Goal: Information Seeking & Learning: Learn about a topic

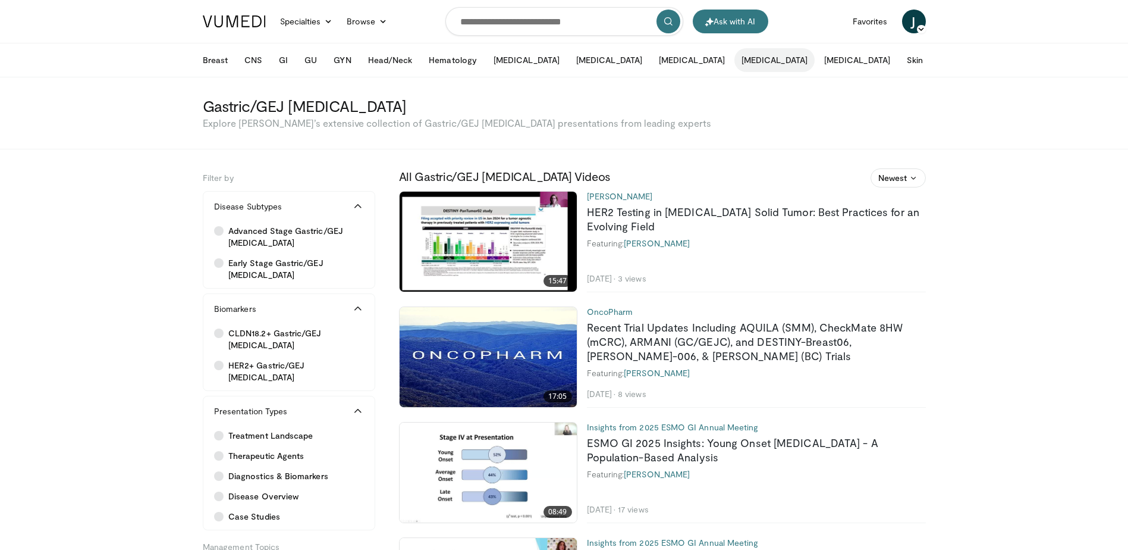
click at [735, 59] on button "[MEDICAL_DATA]" at bounding box center [775, 60] width 80 height 24
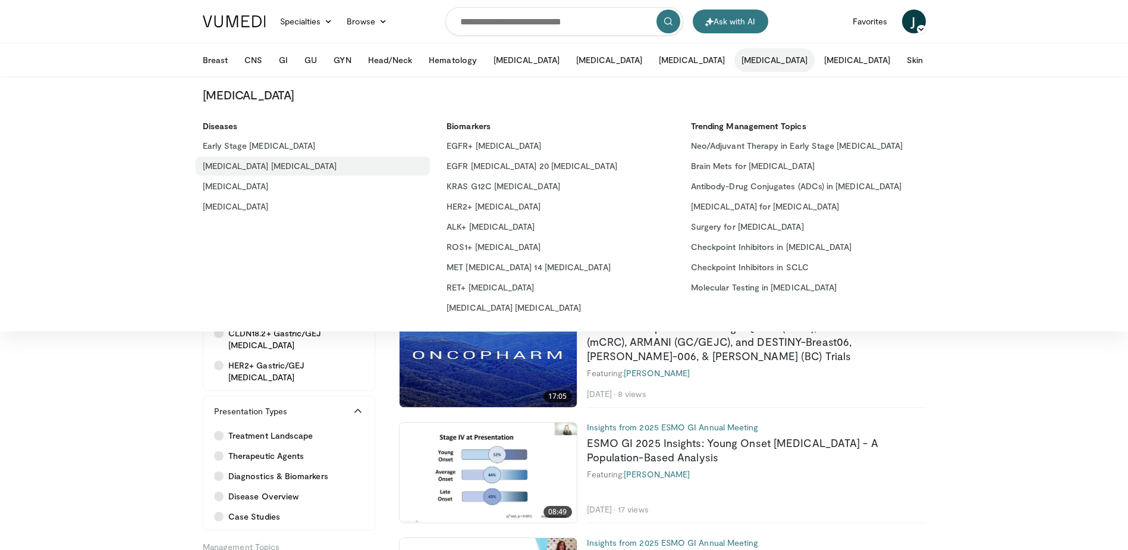
click at [231, 159] on link "[MEDICAL_DATA] [MEDICAL_DATA]" at bounding box center [313, 165] width 235 height 19
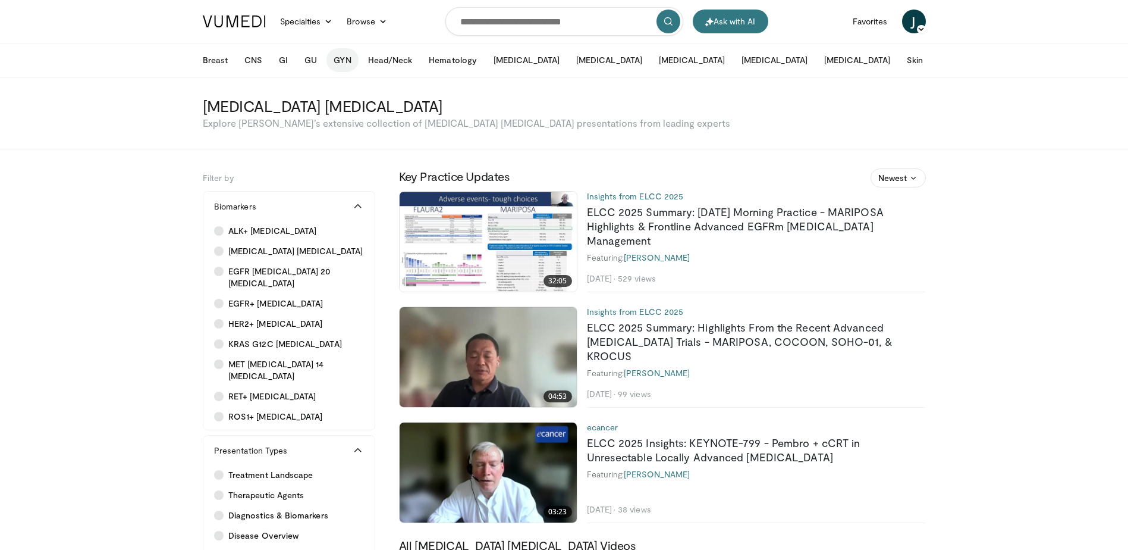
click at [342, 61] on button "GYN" at bounding box center [343, 60] width 32 height 24
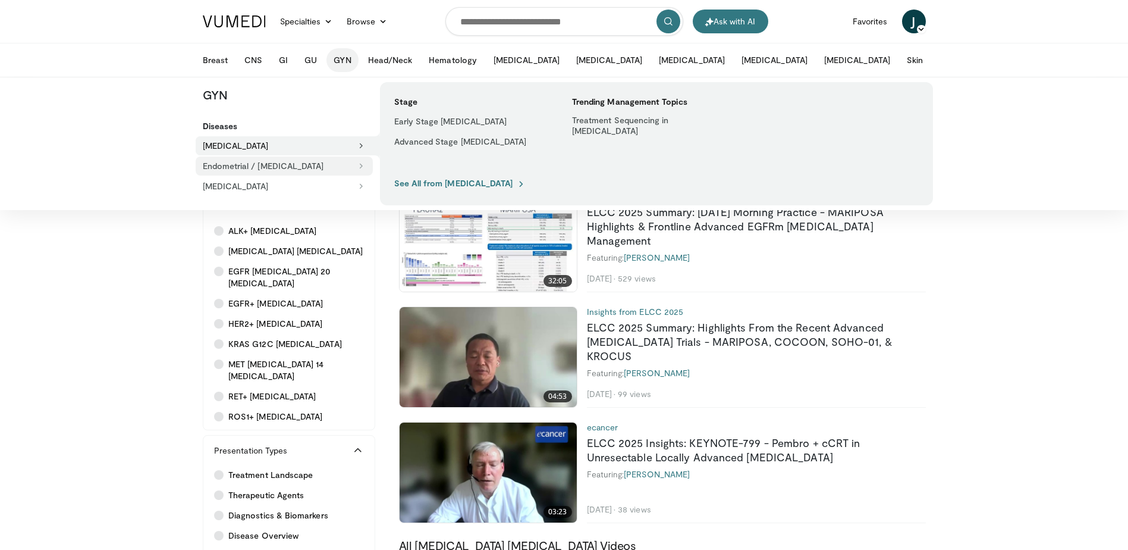
click at [268, 164] on button "Endometrial / [MEDICAL_DATA]" at bounding box center [284, 165] width 177 height 19
click at [456, 153] on link "Advanced Stage Uterine / [MEDICAL_DATA]" at bounding box center [471, 145] width 168 height 27
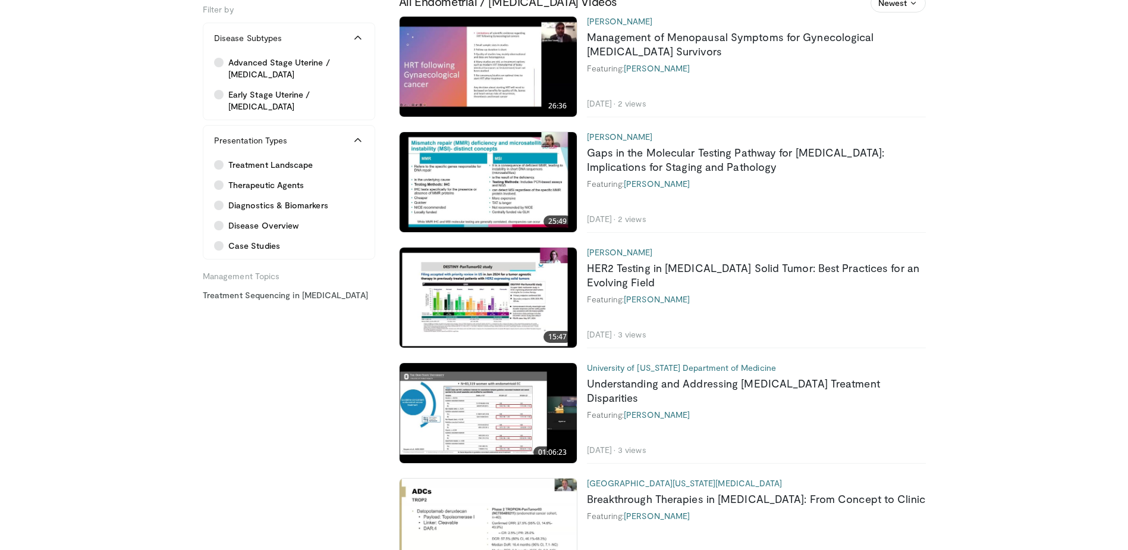
scroll to position [238, 0]
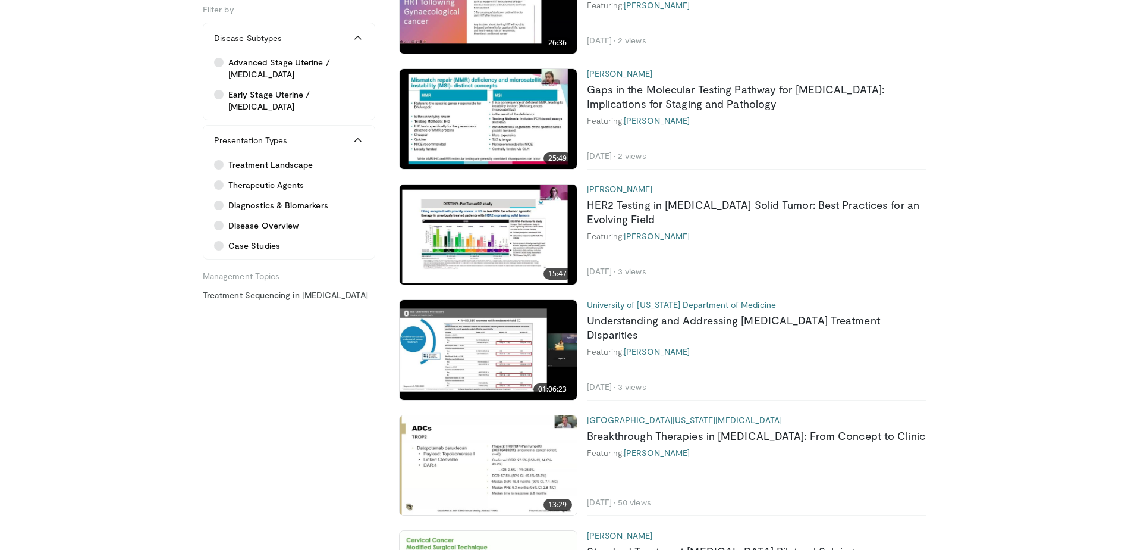
click at [504, 209] on img at bounding box center [488, 234] width 177 height 100
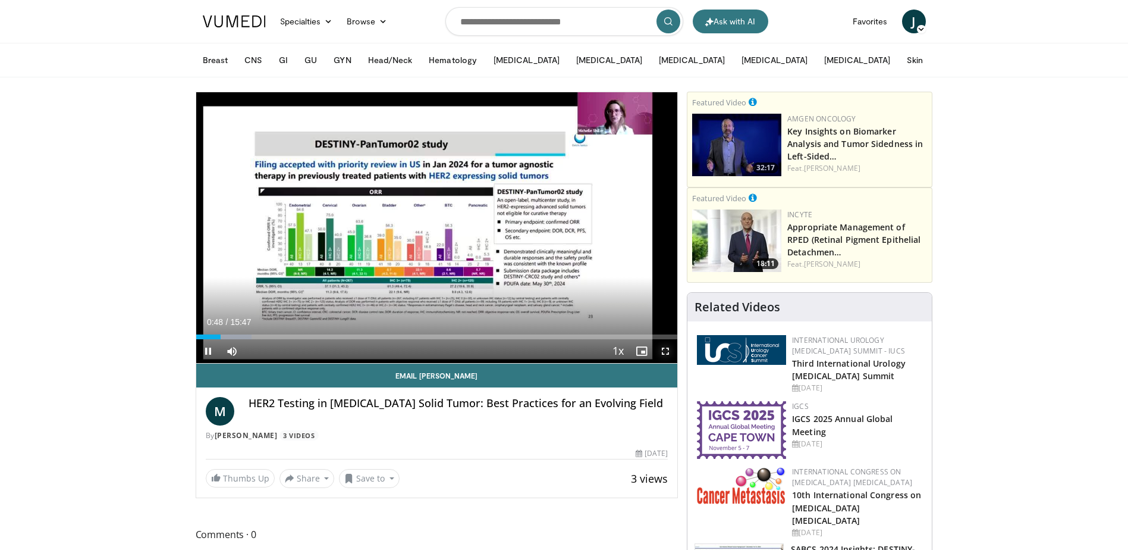
click at [666, 350] on span "Video Player" at bounding box center [666, 351] width 24 height 24
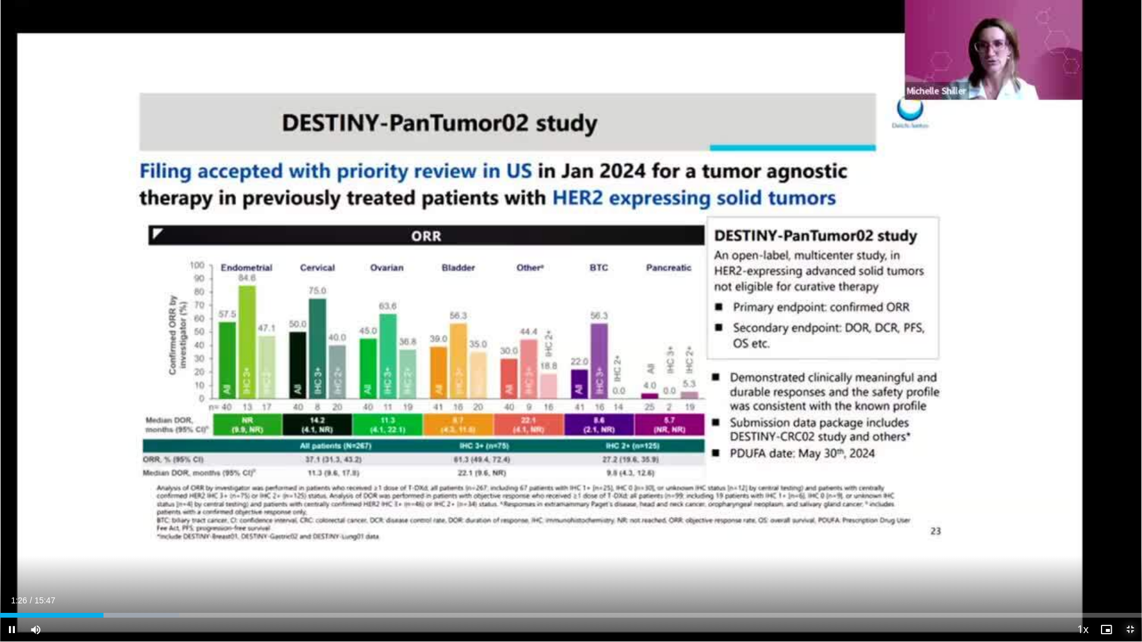
click at [1132, 549] on span "Video Player" at bounding box center [1130, 630] width 24 height 24
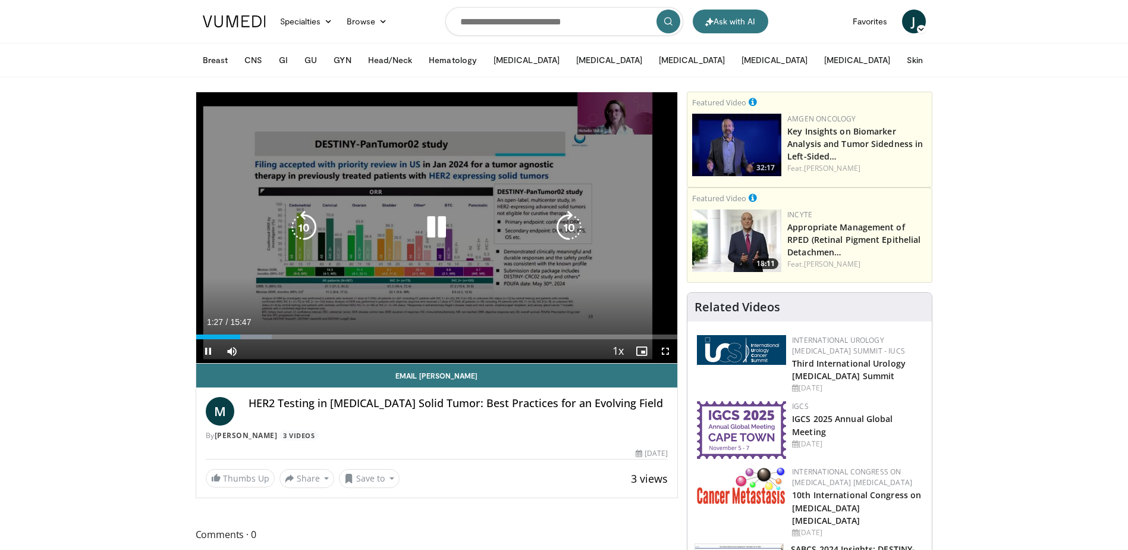
click at [434, 227] on icon "Video Player" at bounding box center [436, 227] width 33 height 33
